Goal: Task Accomplishment & Management: Use online tool/utility

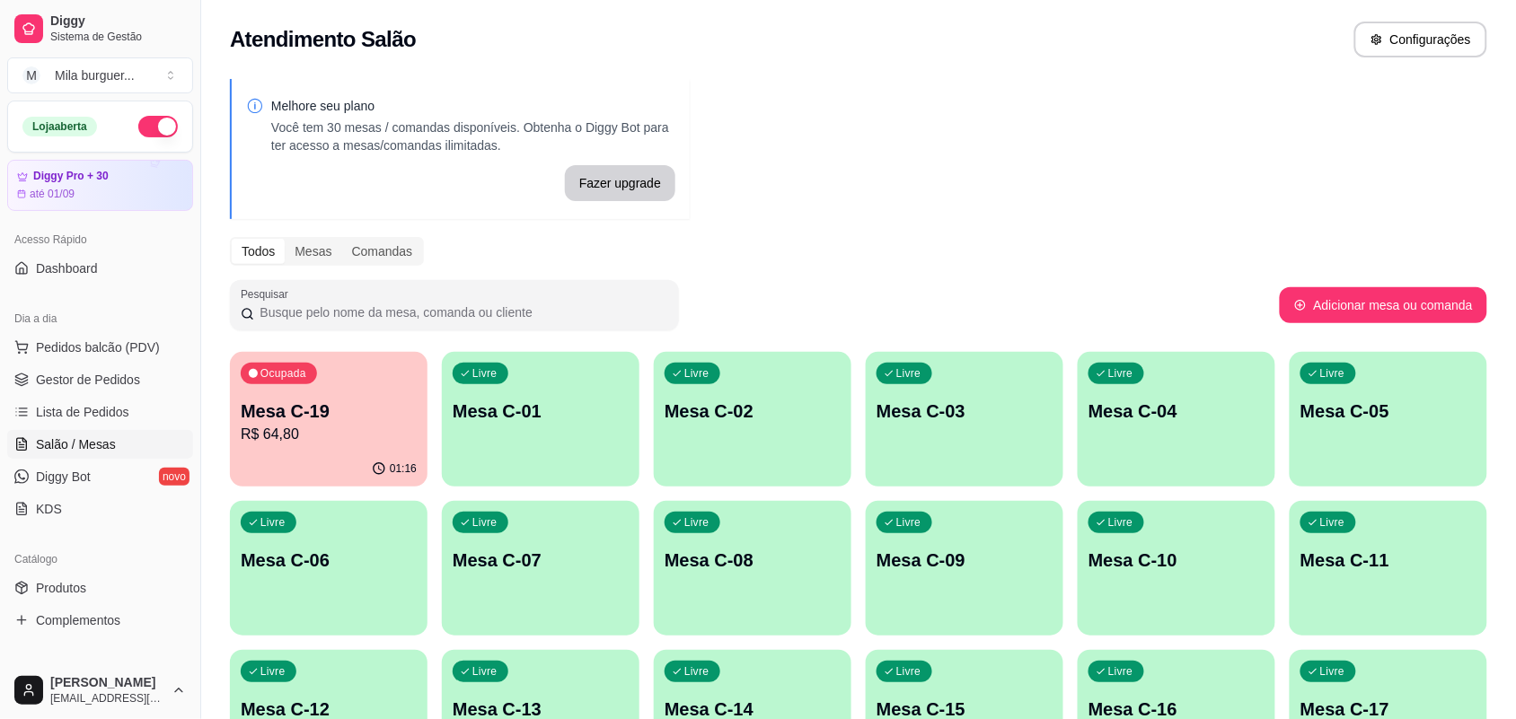
click at [275, 422] on p "Mesa C-19" at bounding box center [329, 411] width 176 height 25
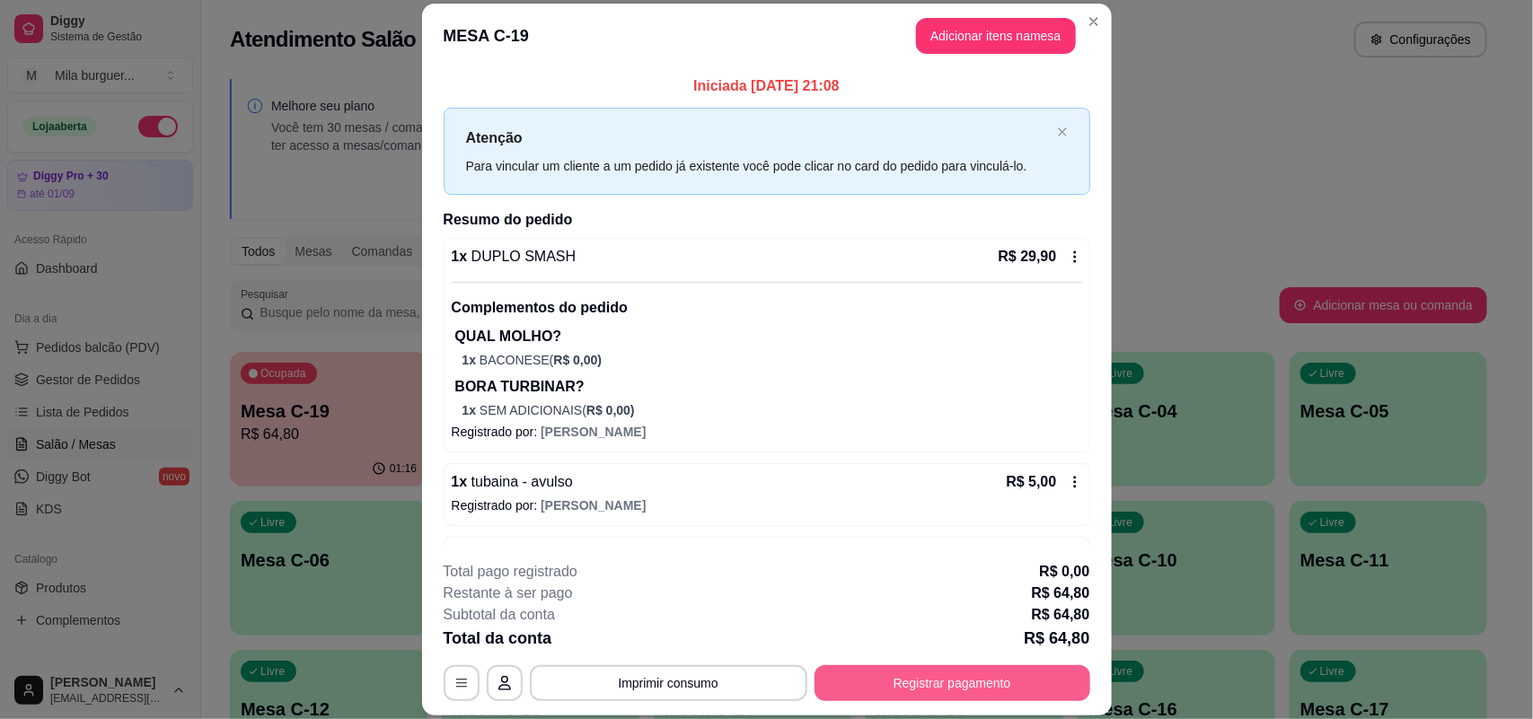
click at [883, 694] on button "Registrar pagamento" at bounding box center [952, 683] width 276 height 36
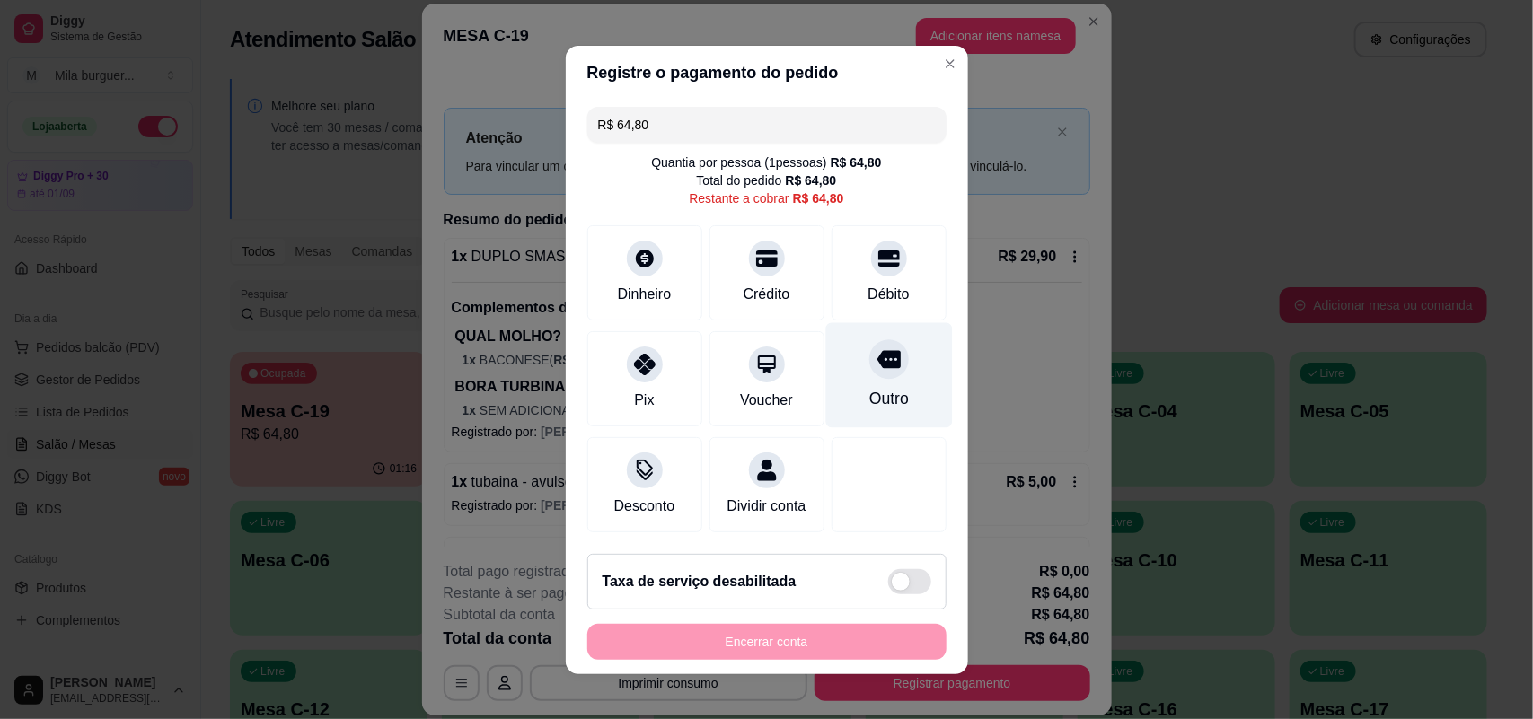
click at [825, 375] on div "Outro" at bounding box center [888, 374] width 127 height 105
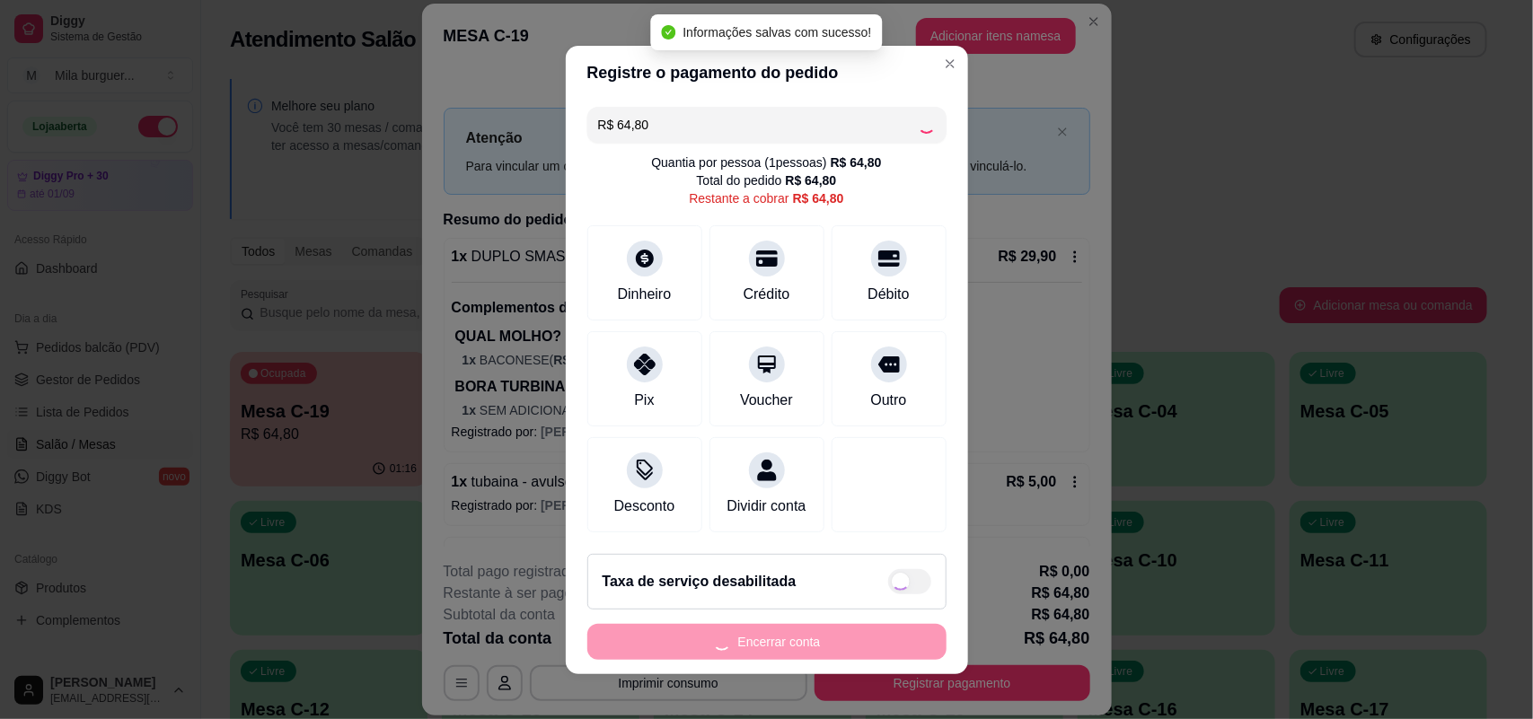
type input "R$ 0,00"
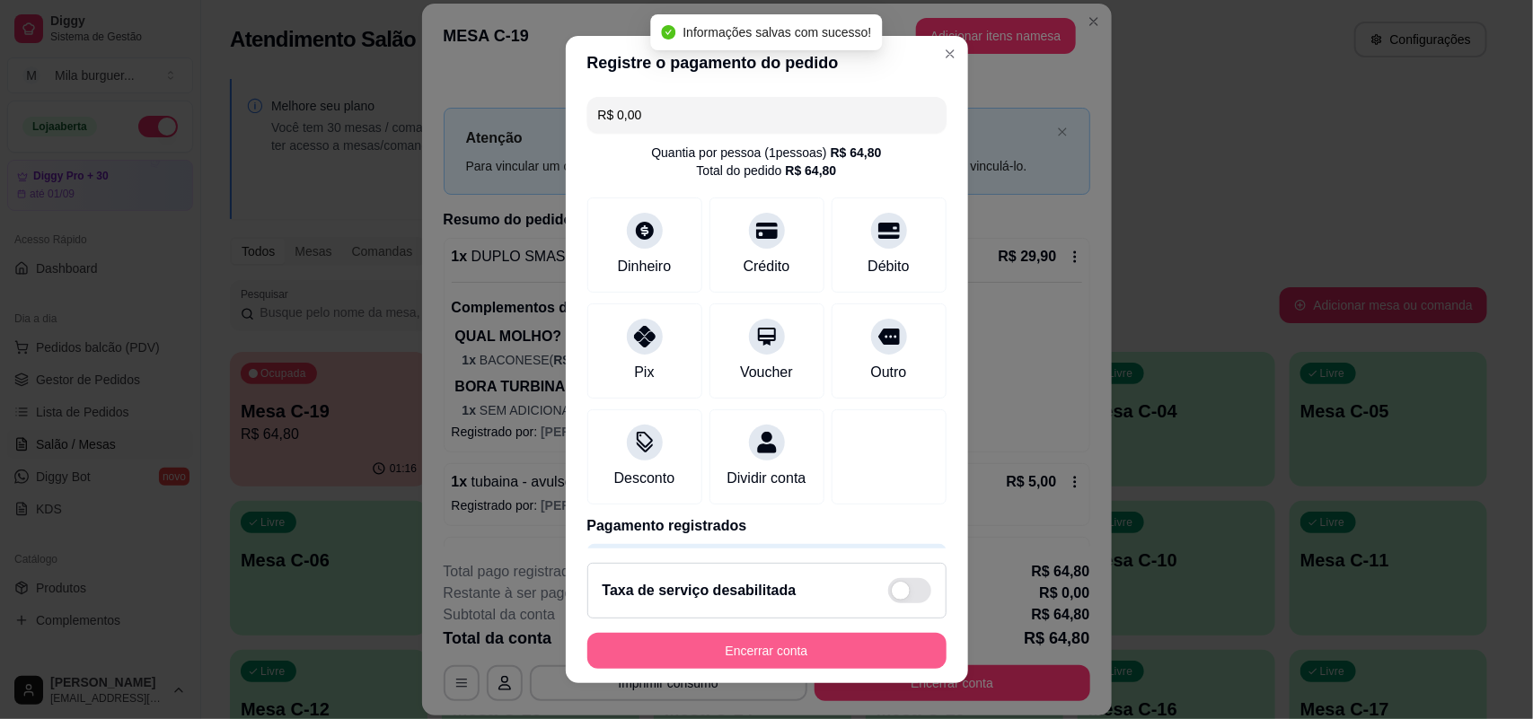
click at [802, 652] on button "Encerrar conta" at bounding box center [766, 651] width 359 height 36
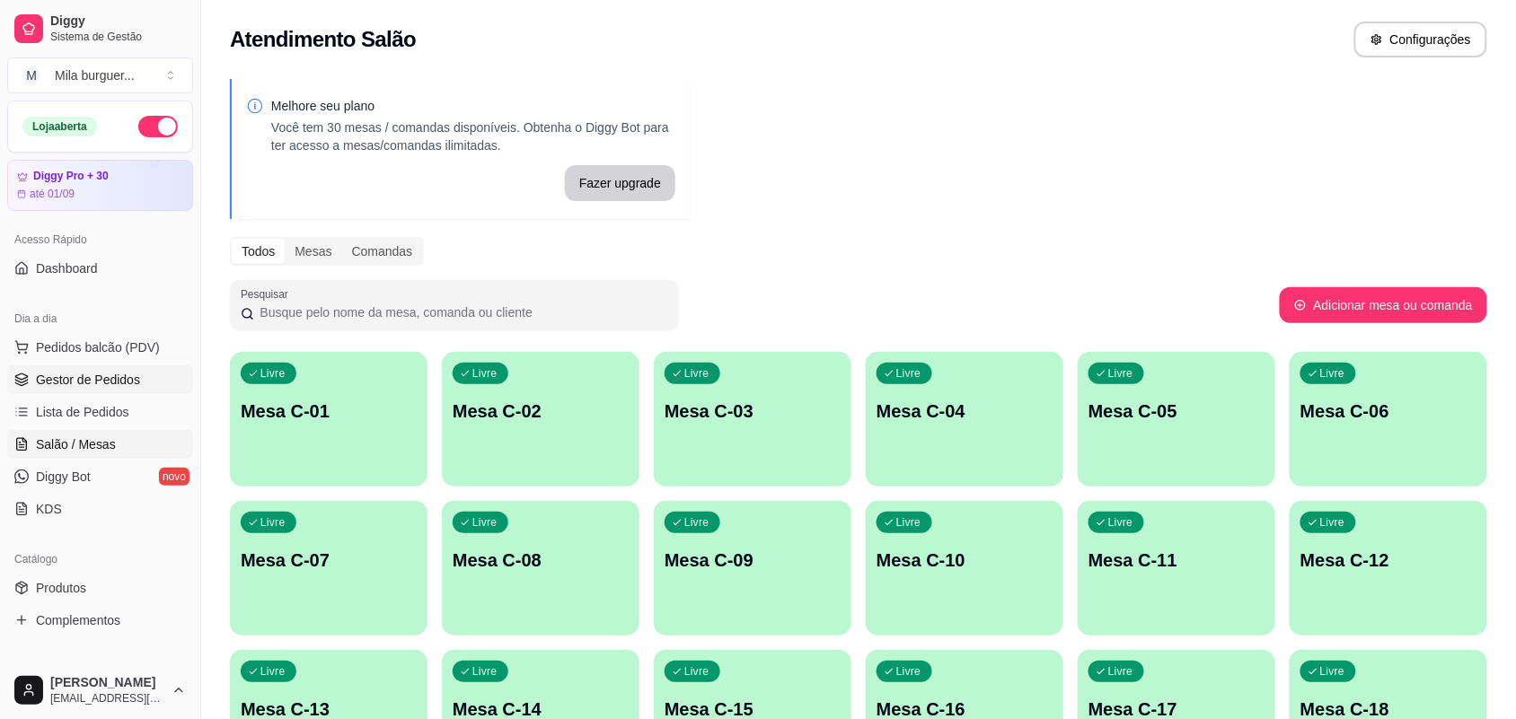
click at [65, 371] on span "Gestor de Pedidos" at bounding box center [88, 380] width 104 height 18
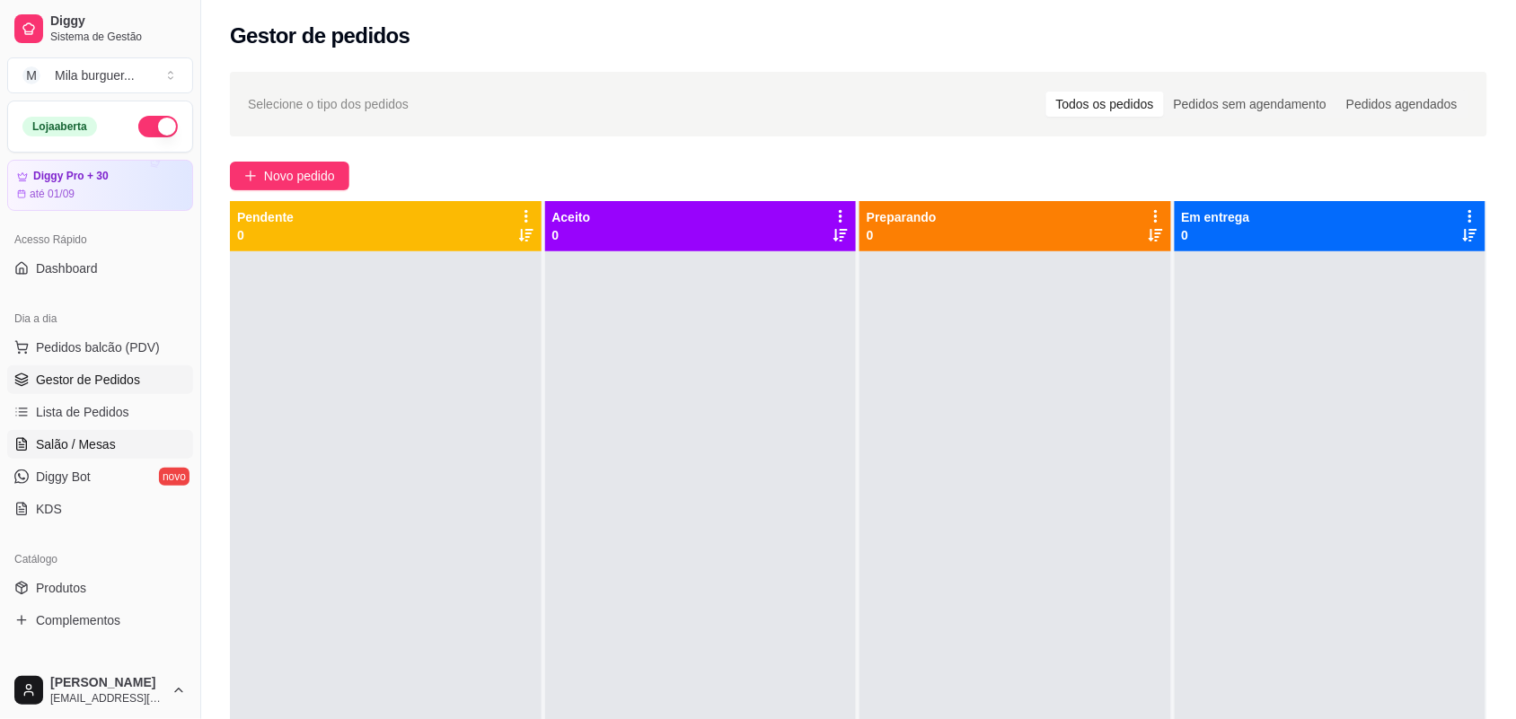
click at [114, 437] on link "Salão / Mesas" at bounding box center [100, 444] width 186 height 29
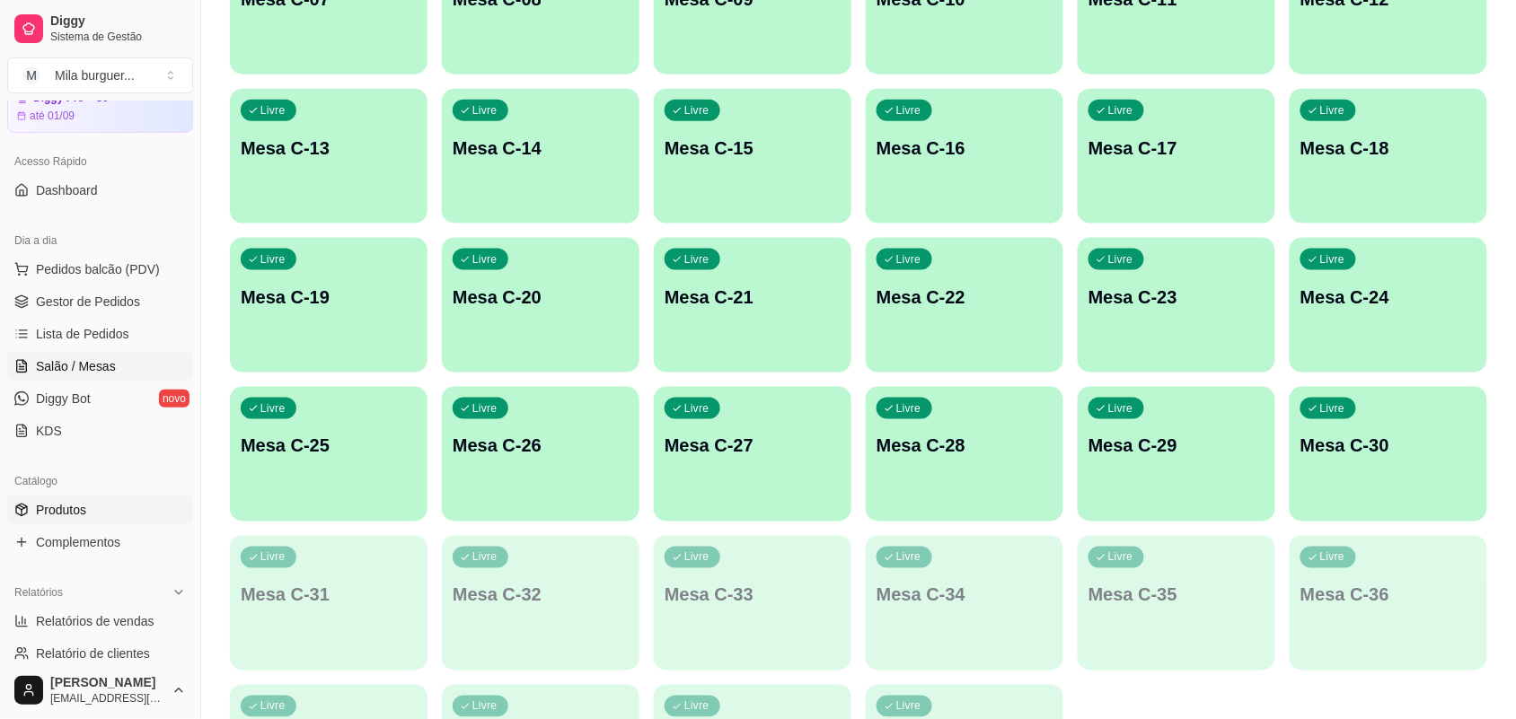
scroll to position [112, 0]
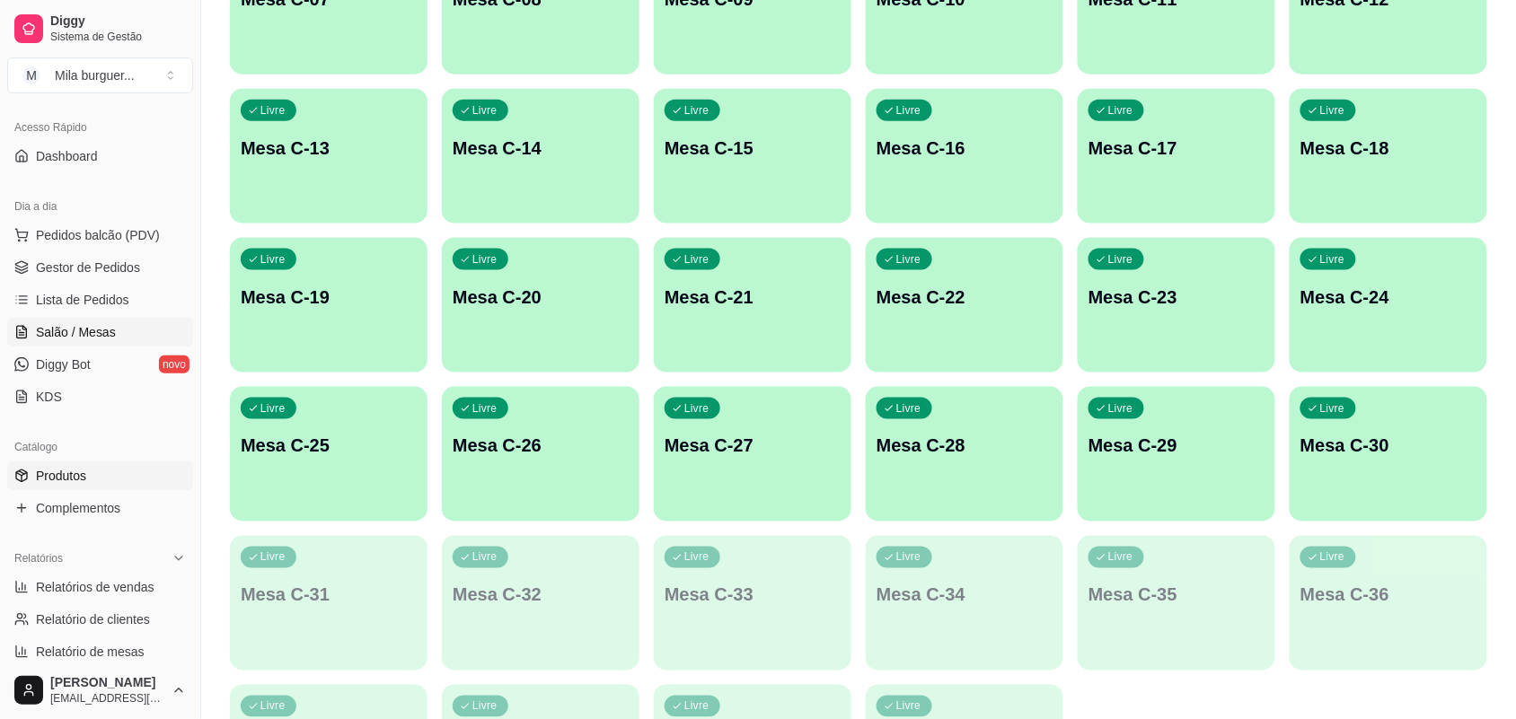
click at [87, 589] on span "Relatórios de vendas" at bounding box center [95, 587] width 119 height 18
select select "ALL"
select select "0"
